Goal: Communication & Community: Share content

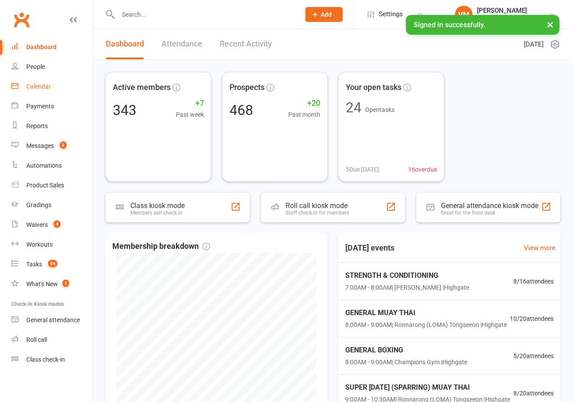
click at [44, 88] on div "Calendar" at bounding box center [38, 86] width 25 height 7
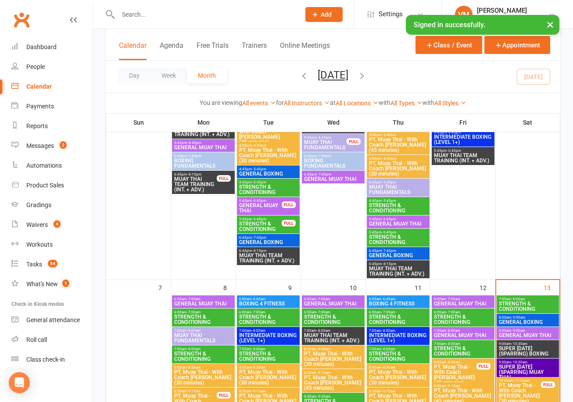
scroll to position [374, 0]
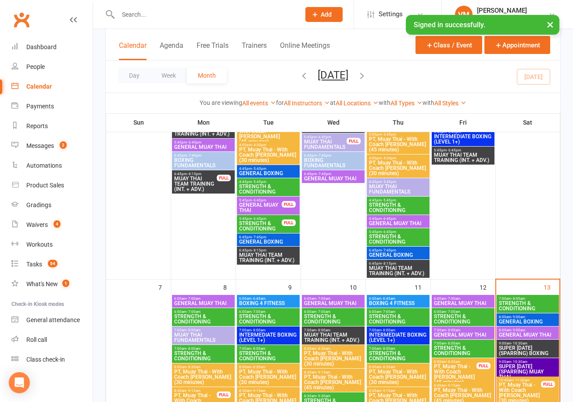
click at [516, 299] on span "- 8:00am" at bounding box center [518, 299] width 14 height 4
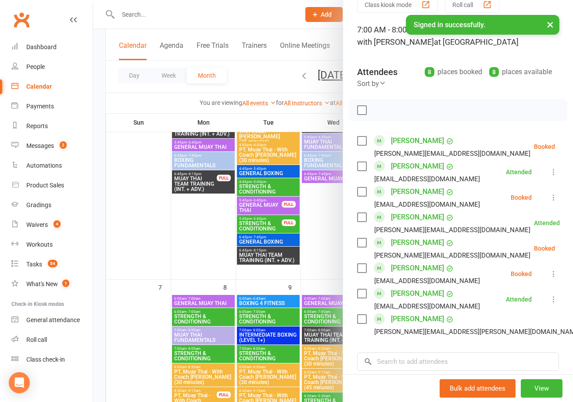
scroll to position [47, 0]
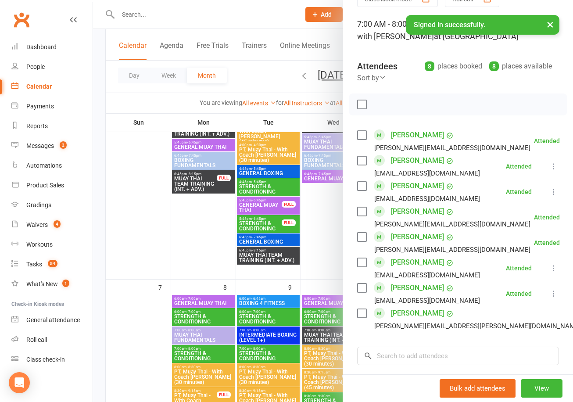
click at [132, 195] on div at bounding box center [333, 201] width 480 height 402
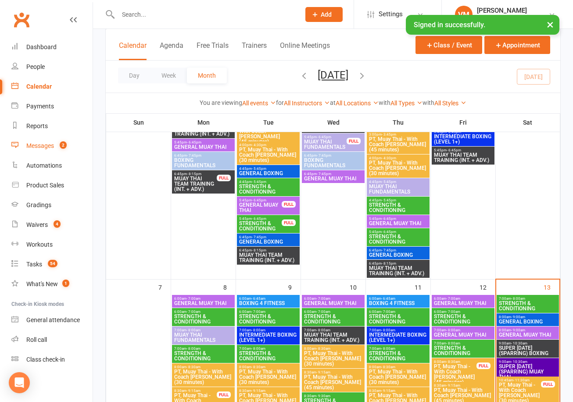
click at [49, 144] on div "Messages" at bounding box center [40, 145] width 28 height 7
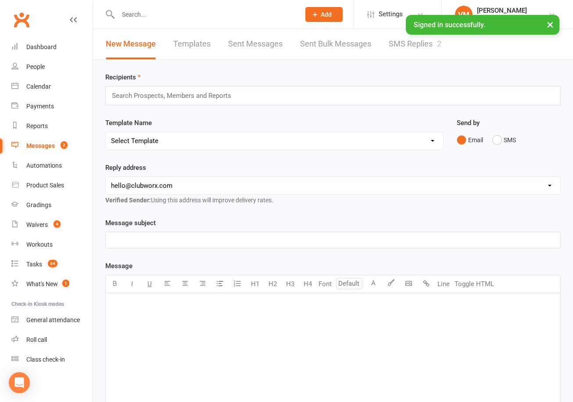
click at [258, 47] on link "Sent Messages" at bounding box center [255, 44] width 54 height 30
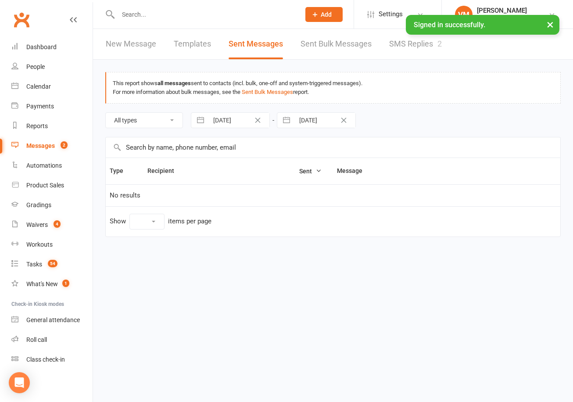
select select "10"
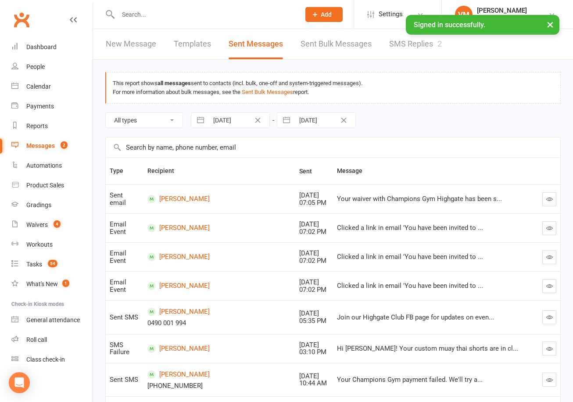
click at [412, 45] on ui-view "Prospect Member Non-attending contact Class / event Appointment Grading event T…" at bounding box center [286, 272] width 573 height 541
click at [412, 45] on link "SMS Replies 2" at bounding box center [415, 44] width 53 height 30
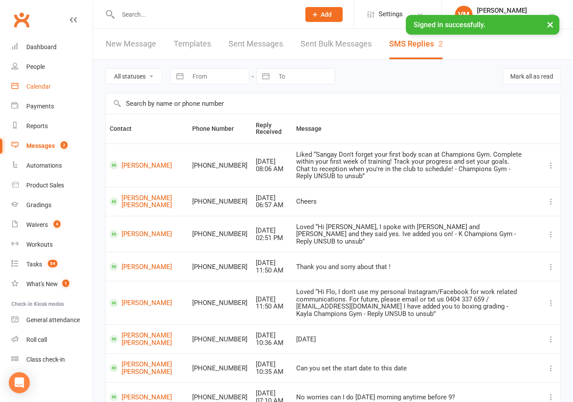
click at [46, 90] on link "Calendar" at bounding box center [51, 87] width 81 height 20
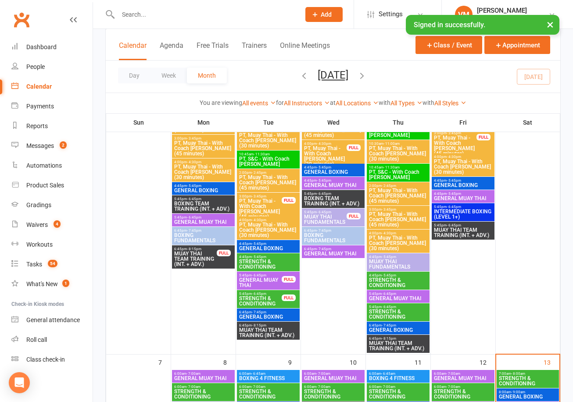
scroll to position [459, 0]
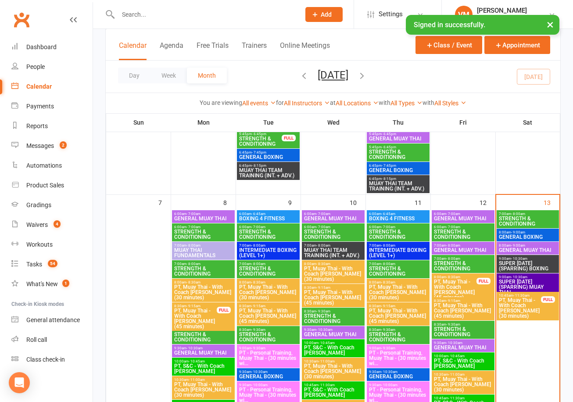
click at [542, 222] on span "STRENGTH & CONDITIONING" at bounding box center [528, 221] width 59 height 11
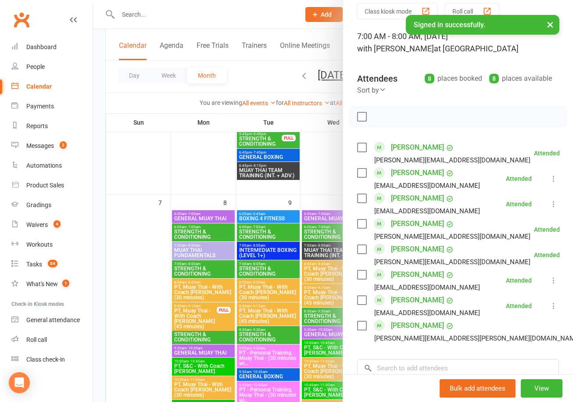
scroll to position [46, 0]
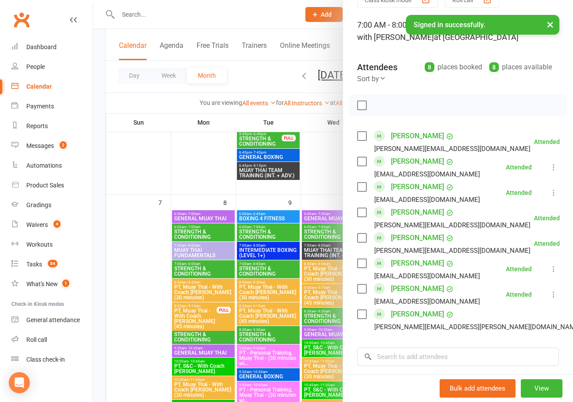
click at [224, 17] on div at bounding box center [333, 201] width 480 height 402
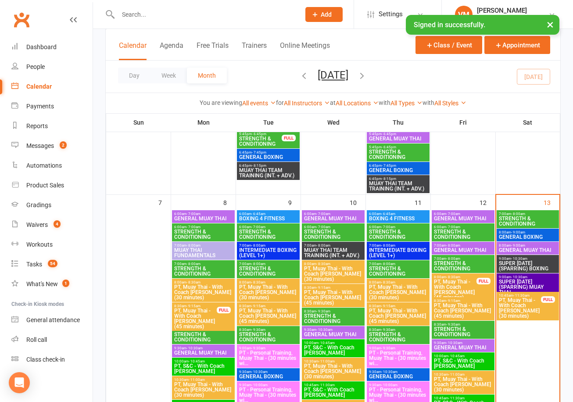
click at [208, 16] on input "text" at bounding box center [204, 14] width 179 height 12
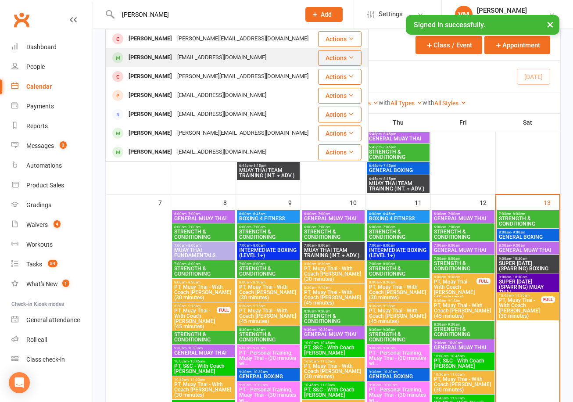
type input "[PERSON_NAME]"
click at [215, 60] on div "[EMAIL_ADDRESS][DOMAIN_NAME]" at bounding box center [222, 57] width 94 height 13
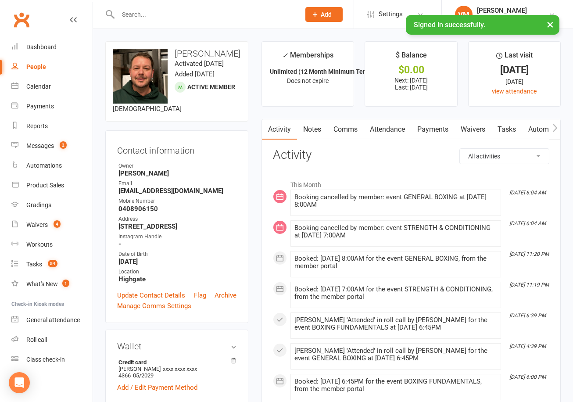
click at [343, 129] on link "Comms" at bounding box center [345, 129] width 36 height 20
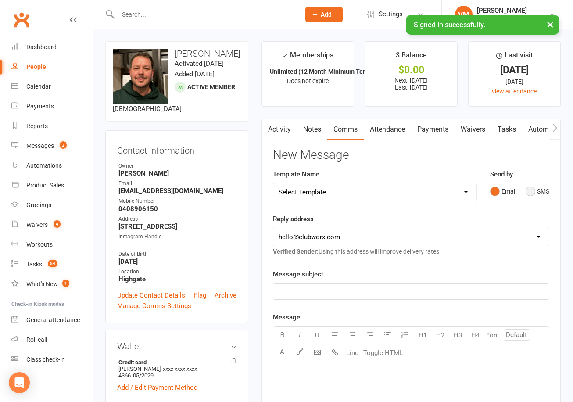
click at [531, 191] on button "SMS" at bounding box center [538, 191] width 24 height 17
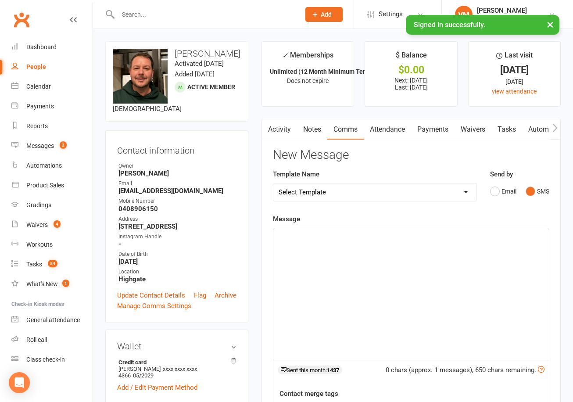
click at [387, 268] on div "﻿" at bounding box center [411, 294] width 276 height 132
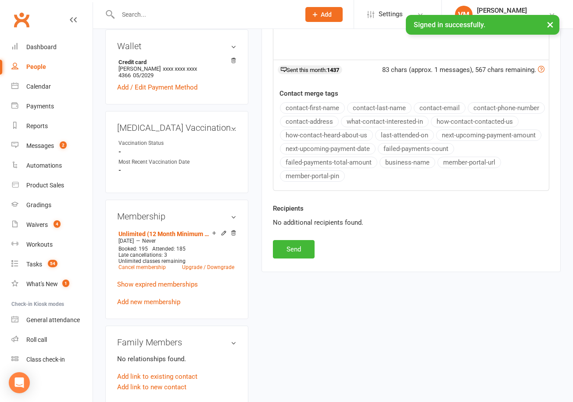
scroll to position [323, 0]
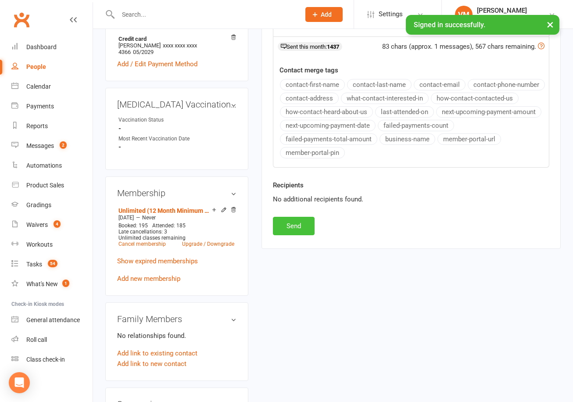
click at [294, 224] on button "Send" at bounding box center [294, 226] width 42 height 18
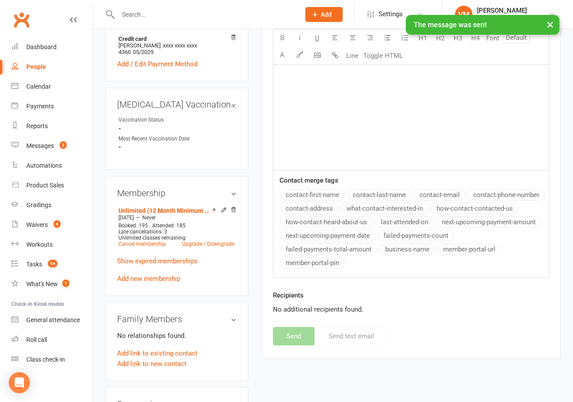
click at [420, 338] on div "New Message Template Name Select Template [SMS] 14 days non-attendance sms [Ema…" at bounding box center [411, 85] width 276 height 521
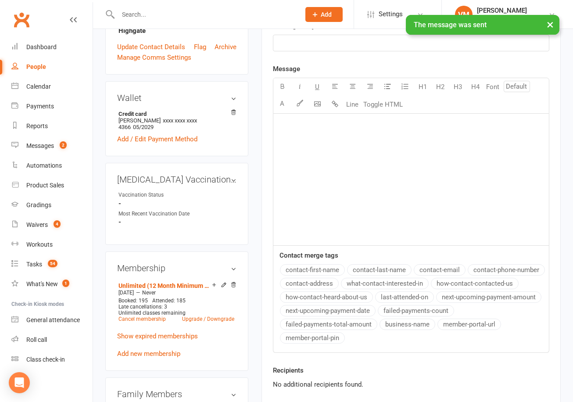
scroll to position [5, 0]
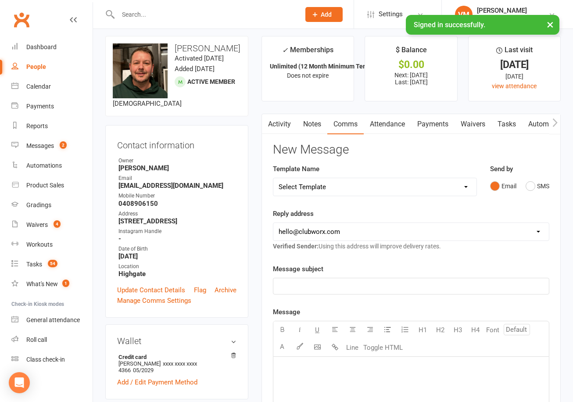
click at [140, 23] on div at bounding box center [199, 14] width 189 height 29
click at [144, 18] on input "text" at bounding box center [204, 14] width 179 height 12
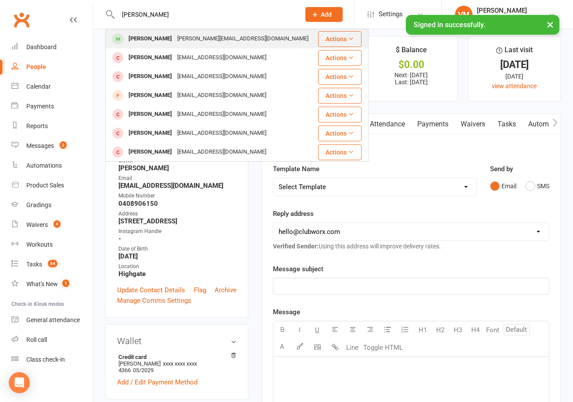
type input "[PERSON_NAME]"
click at [175, 35] on div "[PERSON_NAME][EMAIL_ADDRESS][DOMAIN_NAME]" at bounding box center [243, 38] width 136 height 13
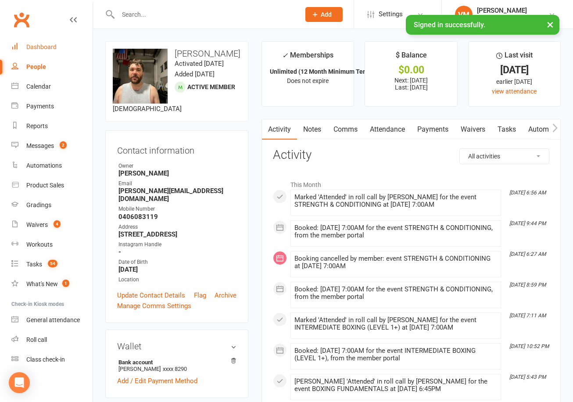
click at [50, 50] on link "Dashboard" at bounding box center [51, 47] width 81 height 20
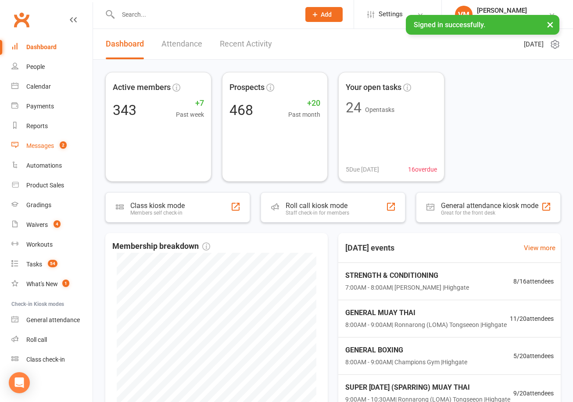
click at [44, 143] on div "Messages" at bounding box center [40, 145] width 28 height 7
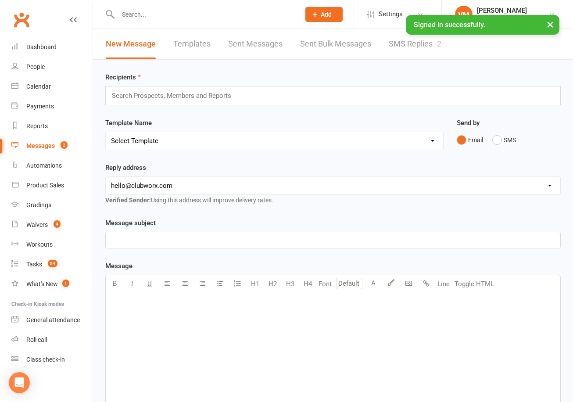
click at [406, 45] on link "SMS Replies 2" at bounding box center [415, 44] width 53 height 30
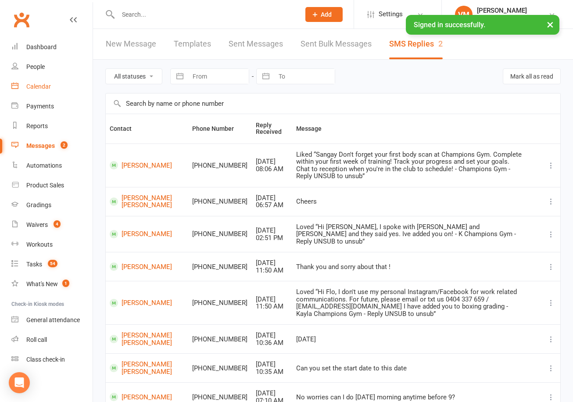
click at [47, 92] on link "Calendar" at bounding box center [51, 87] width 81 height 20
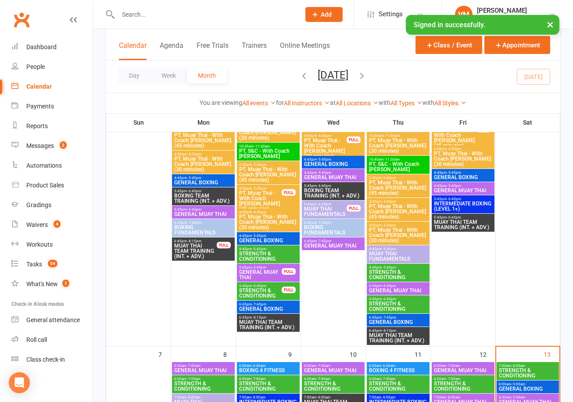
scroll to position [341, 0]
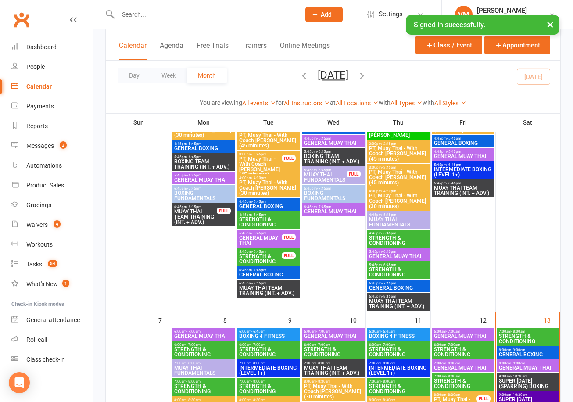
click at [515, 337] on span "STRENGTH & CONDITIONING" at bounding box center [528, 339] width 59 height 11
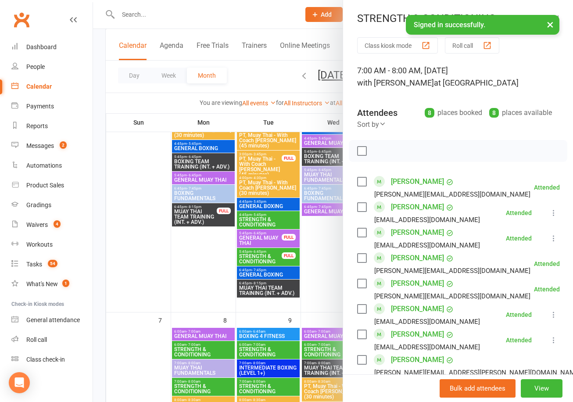
scroll to position [39, 0]
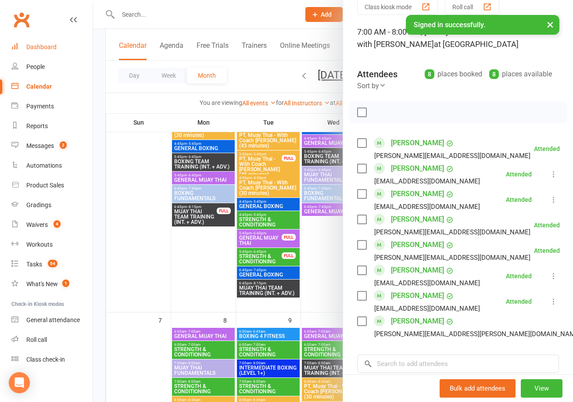
click at [50, 51] on link "Dashboard" at bounding box center [51, 47] width 81 height 20
